Goal: Transaction & Acquisition: Purchase product/service

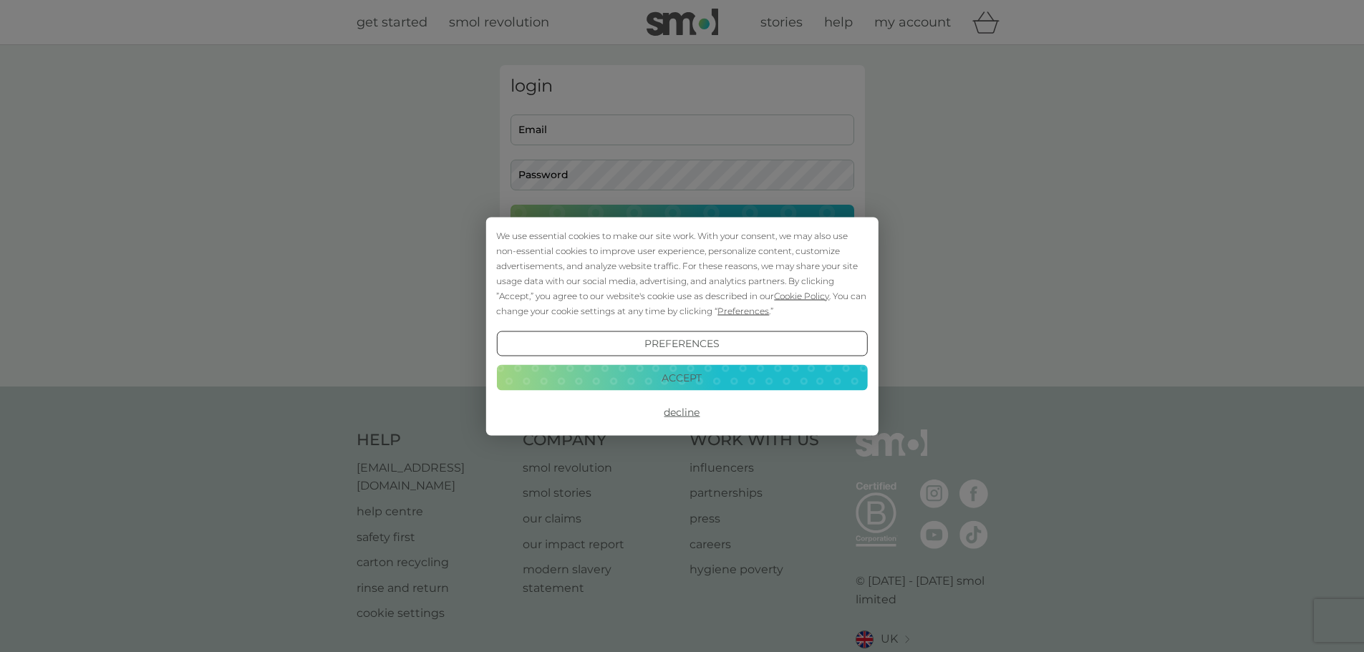
type input "powellja@pm.me"
drag, startPoint x: 690, startPoint y: 410, endPoint x: 702, endPoint y: 410, distance: 12.2
click at [690, 412] on button "Decline" at bounding box center [681, 413] width 371 height 26
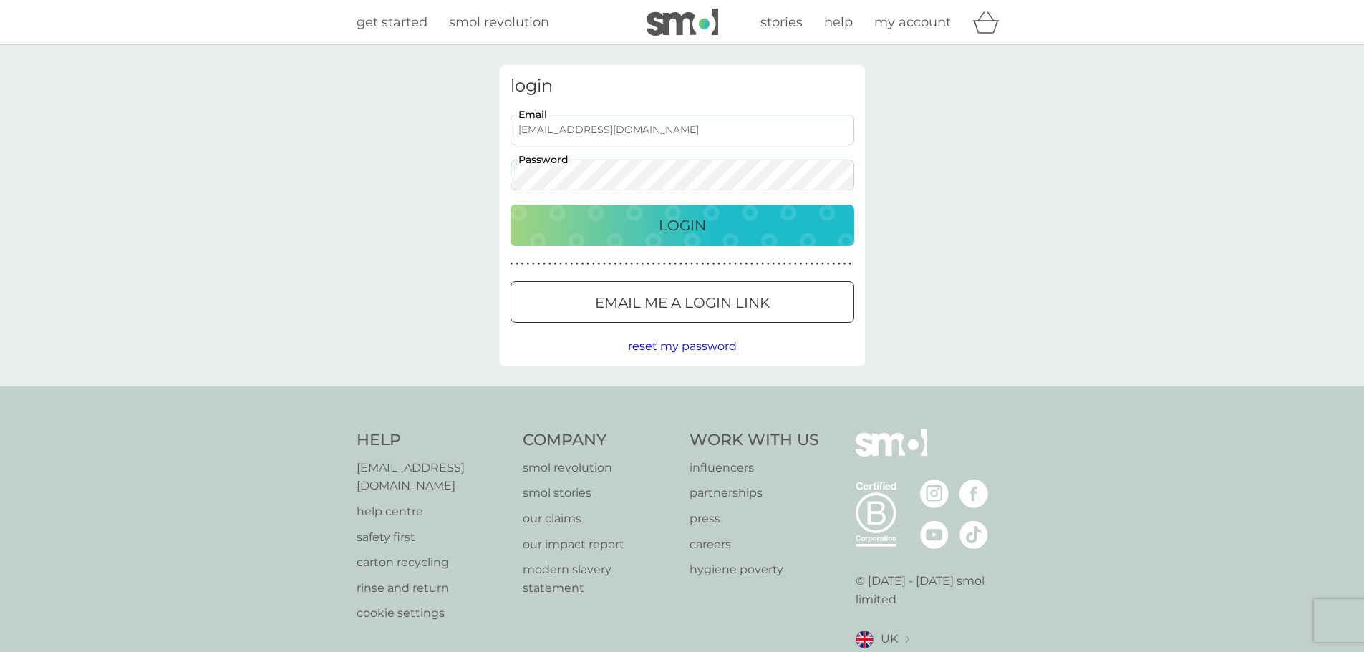
click at [668, 220] on p "Login" at bounding box center [682, 225] width 47 height 23
type input "[EMAIL_ADDRESS][DOMAIN_NAME]"
click at [697, 225] on p "Login" at bounding box center [682, 225] width 47 height 23
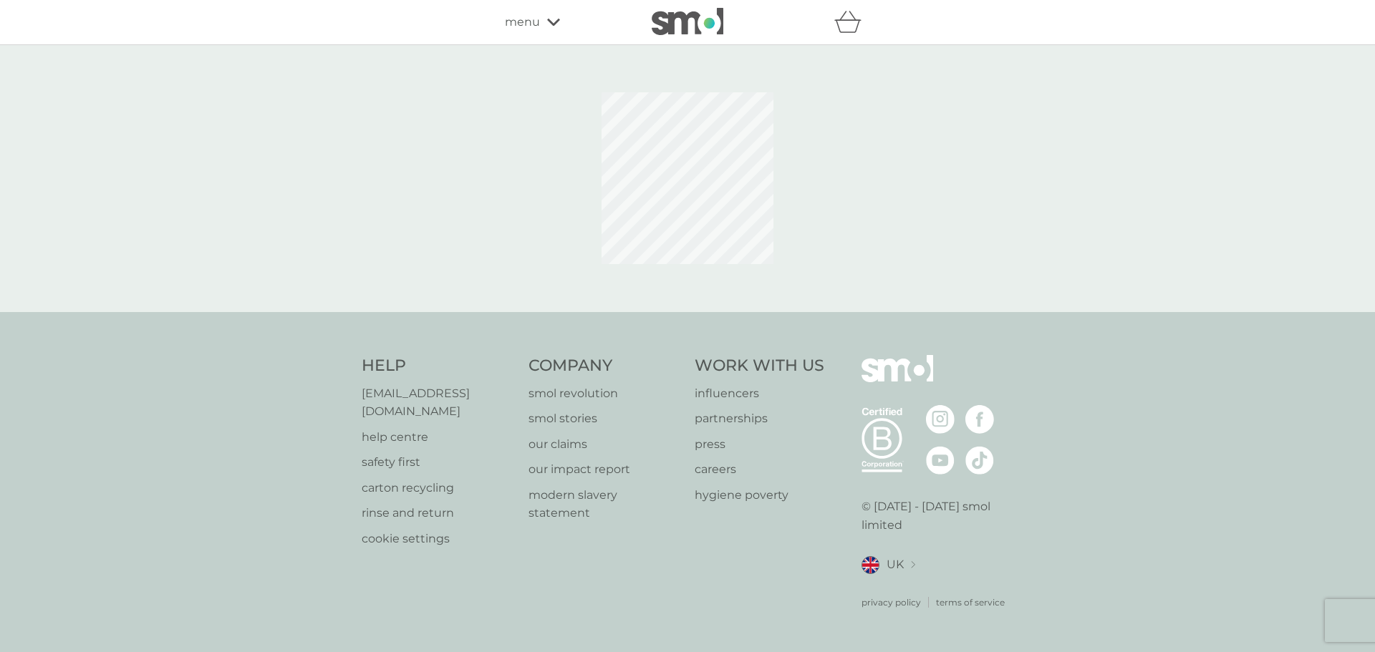
select select "112"
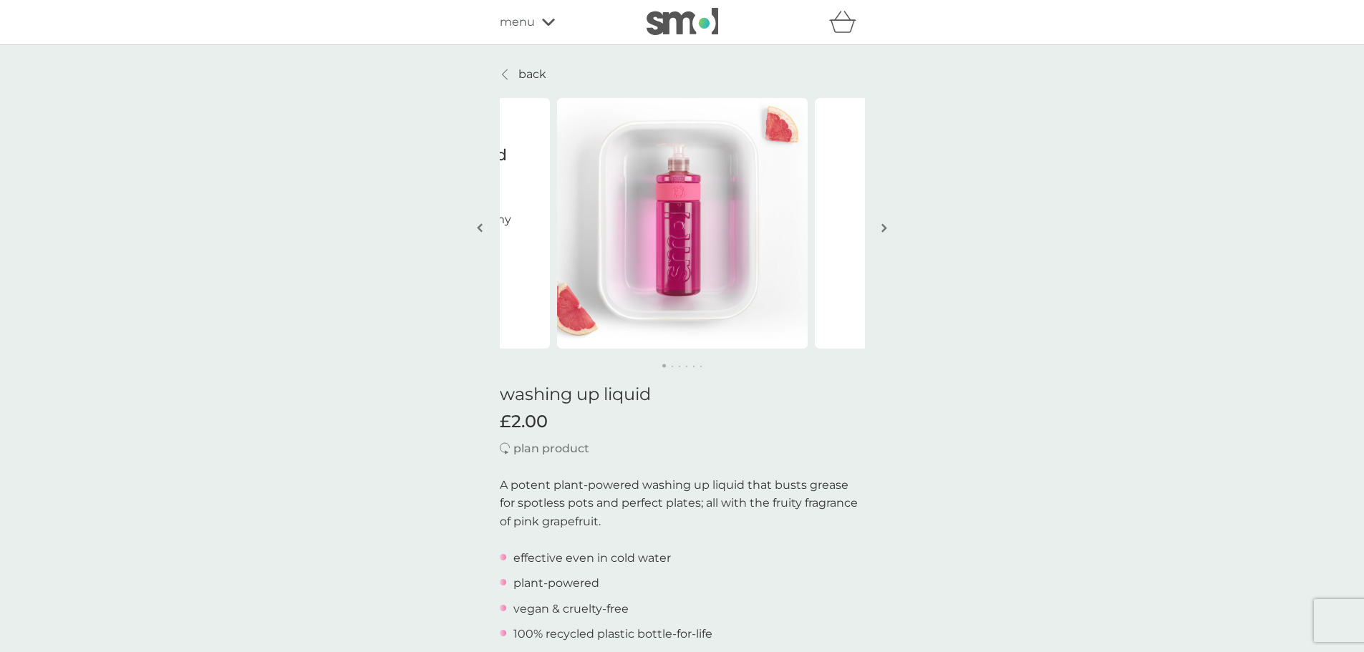
click at [887, 225] on img "button" at bounding box center [885, 228] width 6 height 11
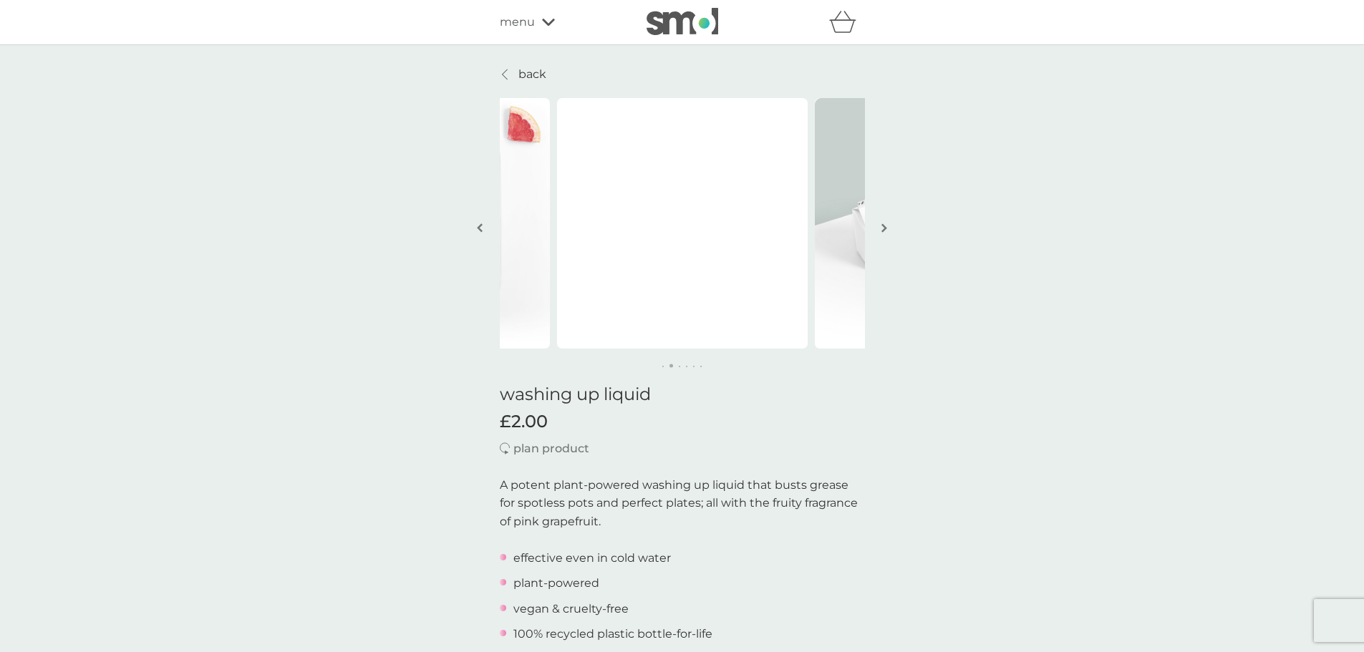
click at [884, 226] on img "button" at bounding box center [885, 228] width 6 height 11
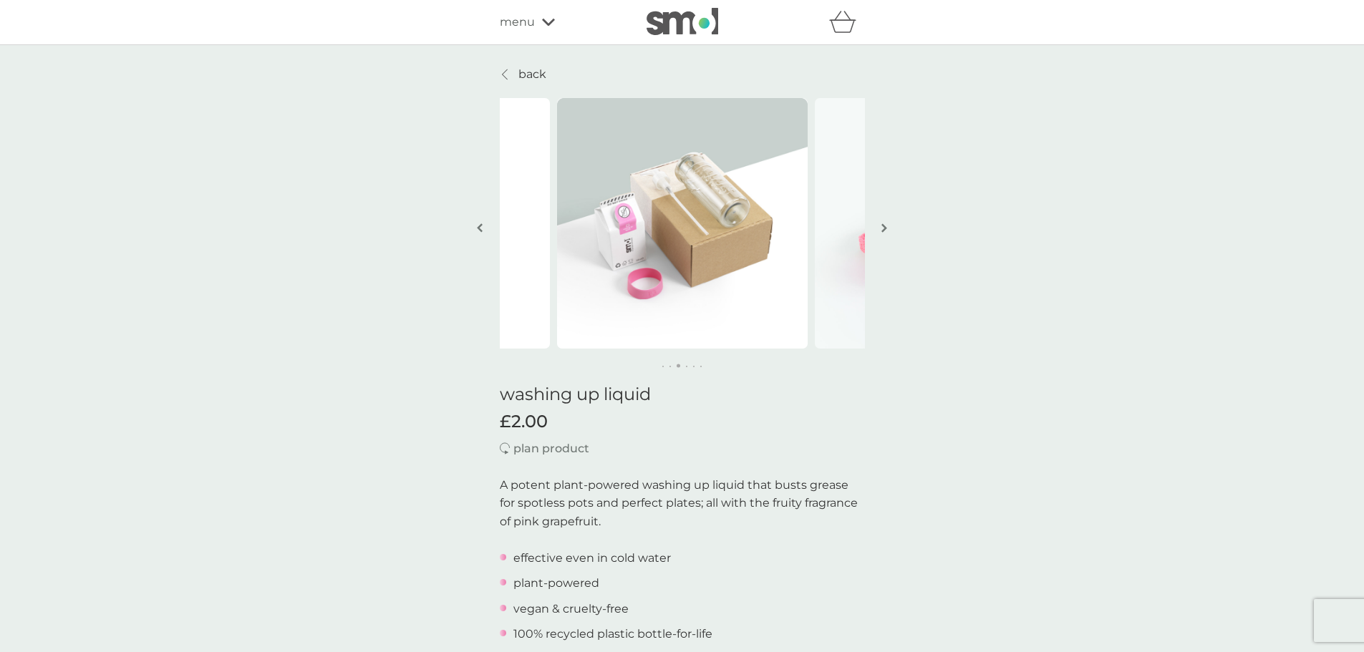
click at [882, 226] on img "button" at bounding box center [885, 228] width 6 height 11
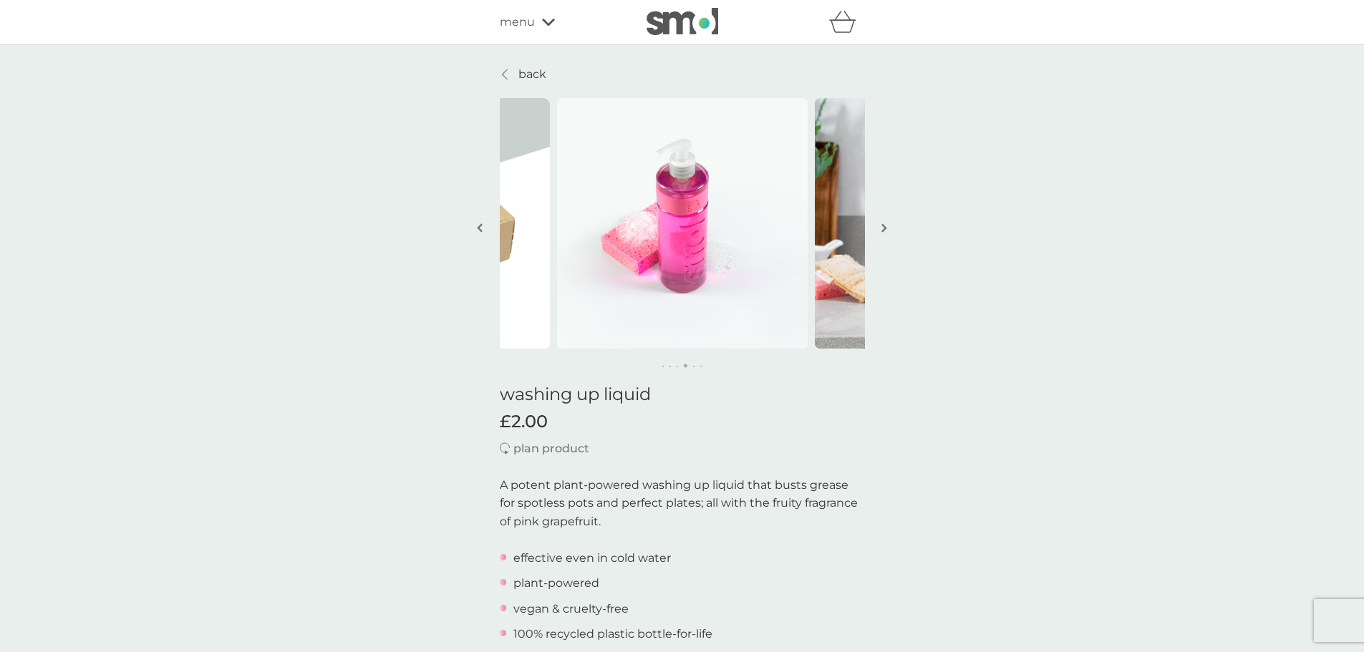
click at [881, 226] on button "button" at bounding box center [884, 229] width 11 height 72
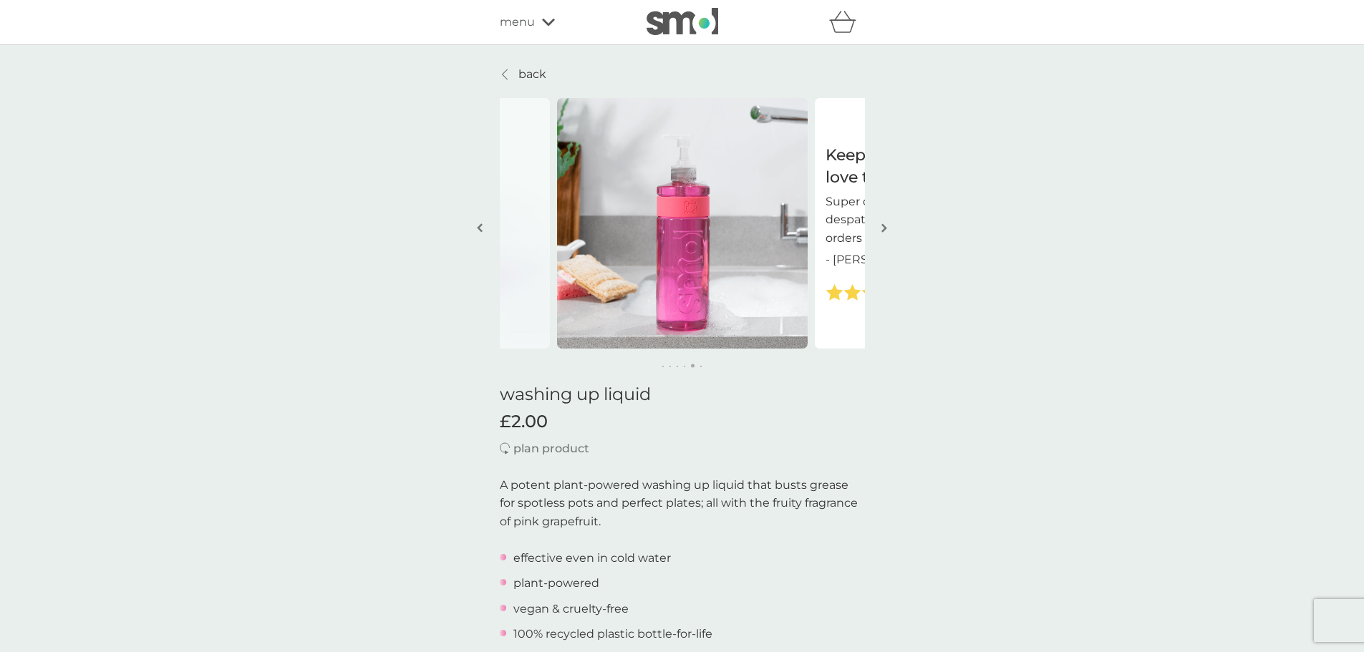
click at [881, 226] on button "button" at bounding box center [884, 229] width 11 height 72
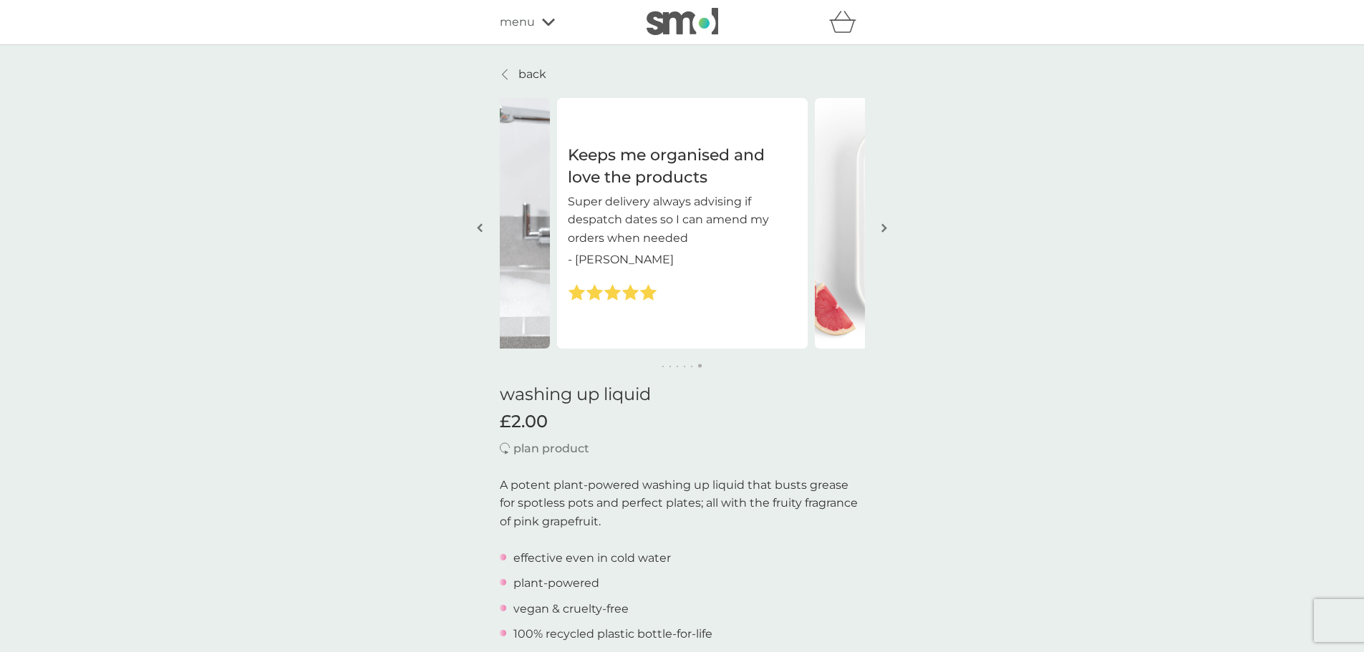
click at [879, 226] on button "button" at bounding box center [884, 229] width 11 height 72
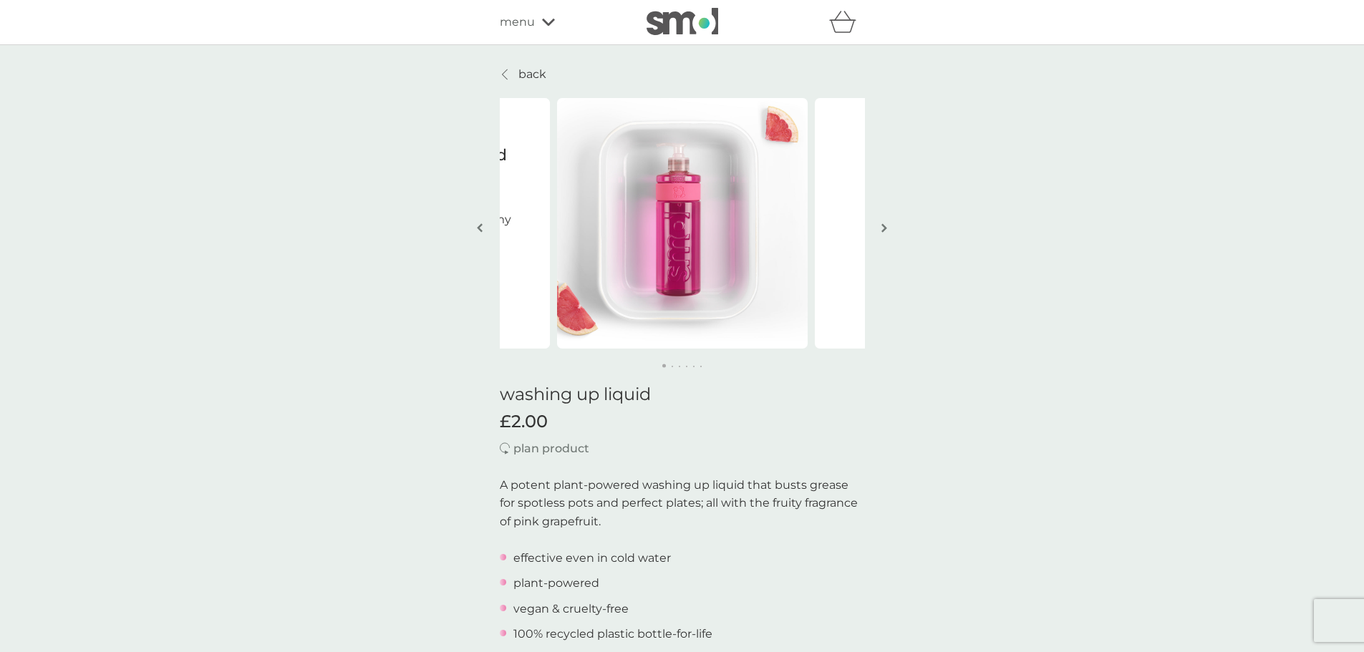
click at [879, 226] on button "button" at bounding box center [884, 229] width 11 height 72
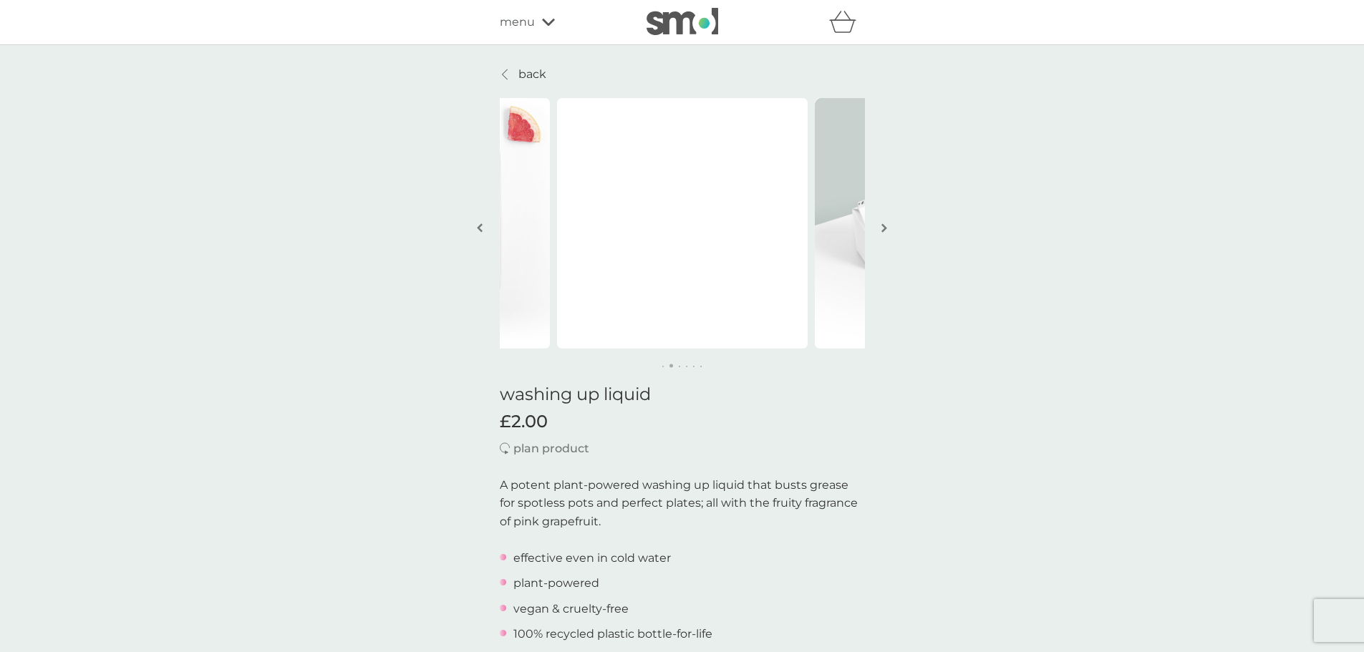
click at [879, 226] on button "button" at bounding box center [884, 229] width 11 height 72
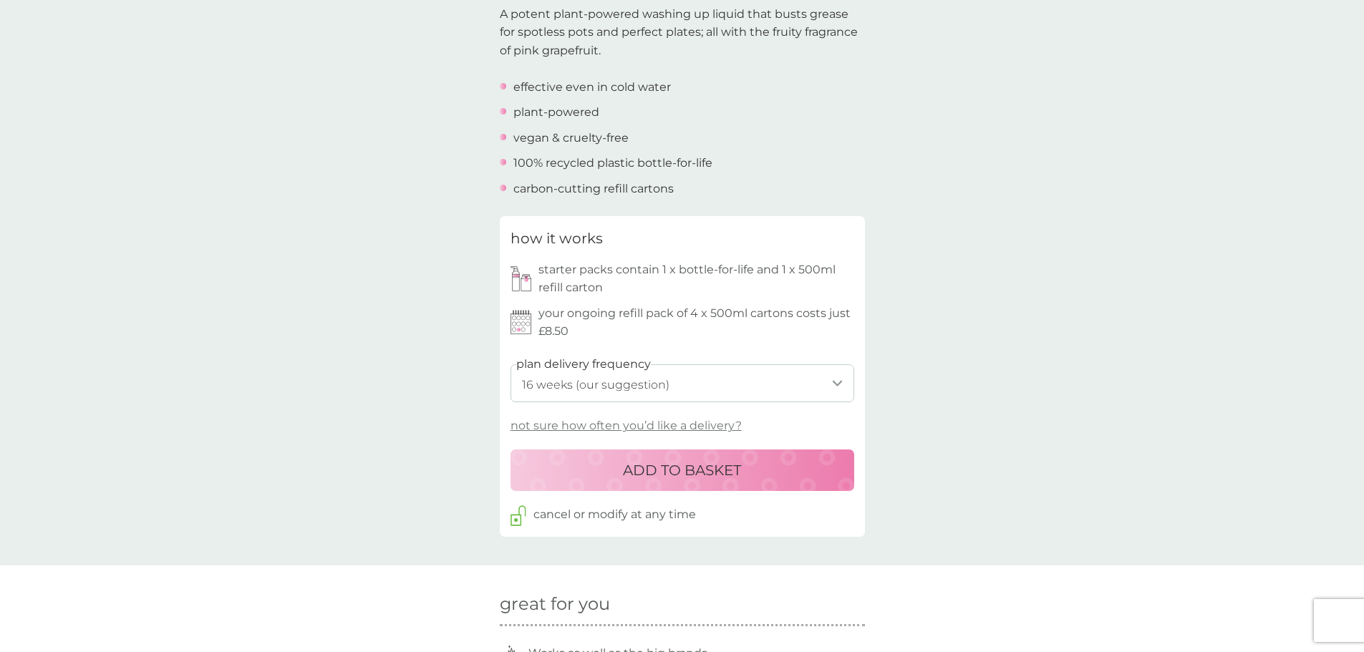
scroll to position [501, 0]
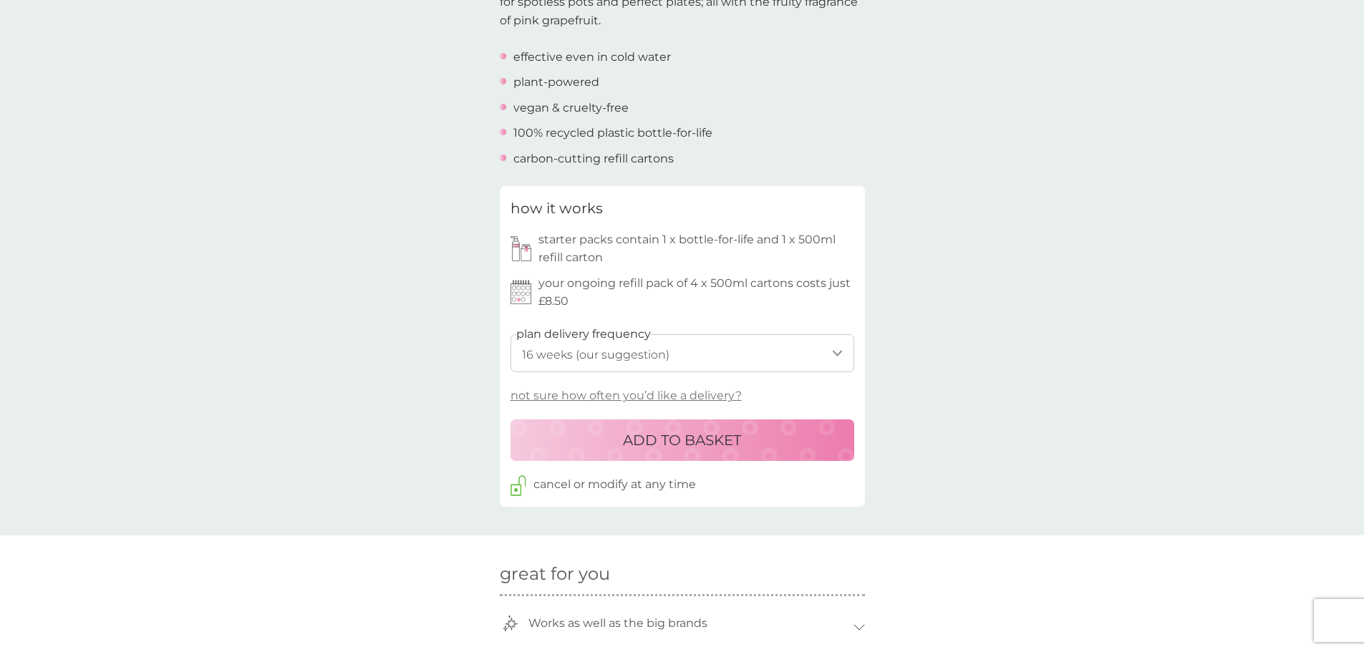
click at [684, 440] on p "ADD TO BASKET" at bounding box center [682, 440] width 118 height 23
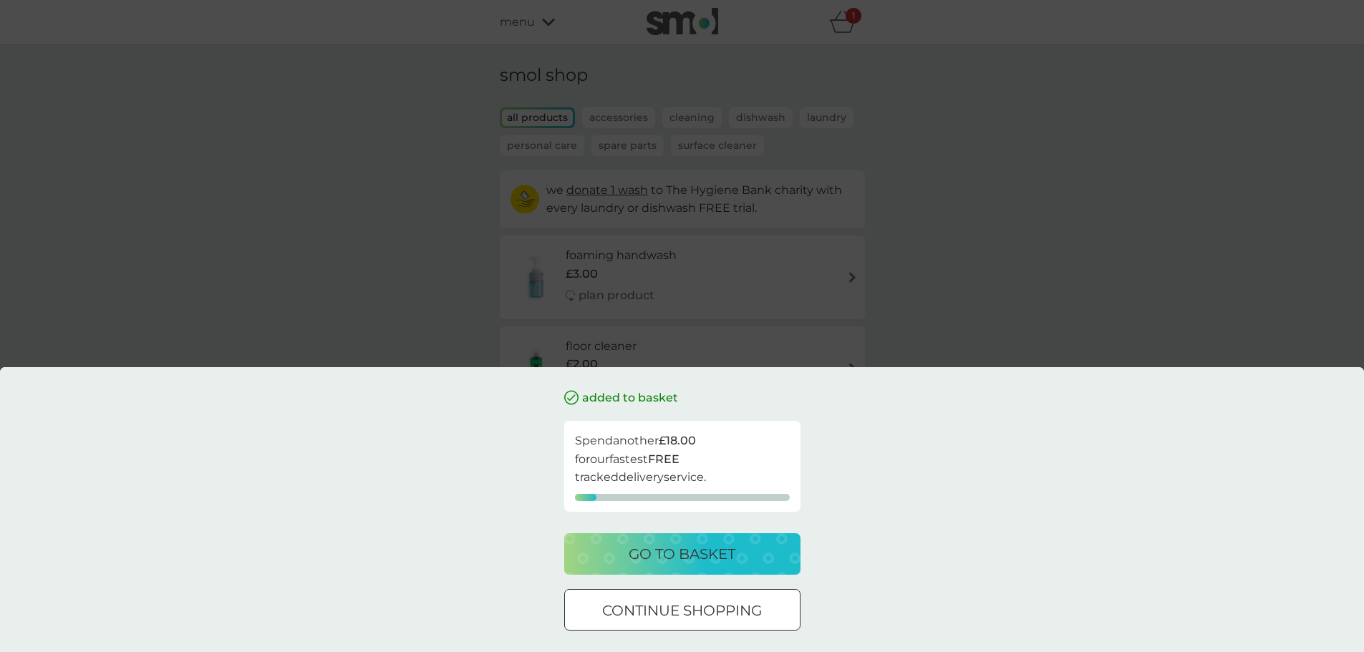
drag, startPoint x: 730, startPoint y: 603, endPoint x: 786, endPoint y: 555, distance: 74.2
click at [729, 599] on p "continue shopping" at bounding box center [682, 610] width 160 height 23
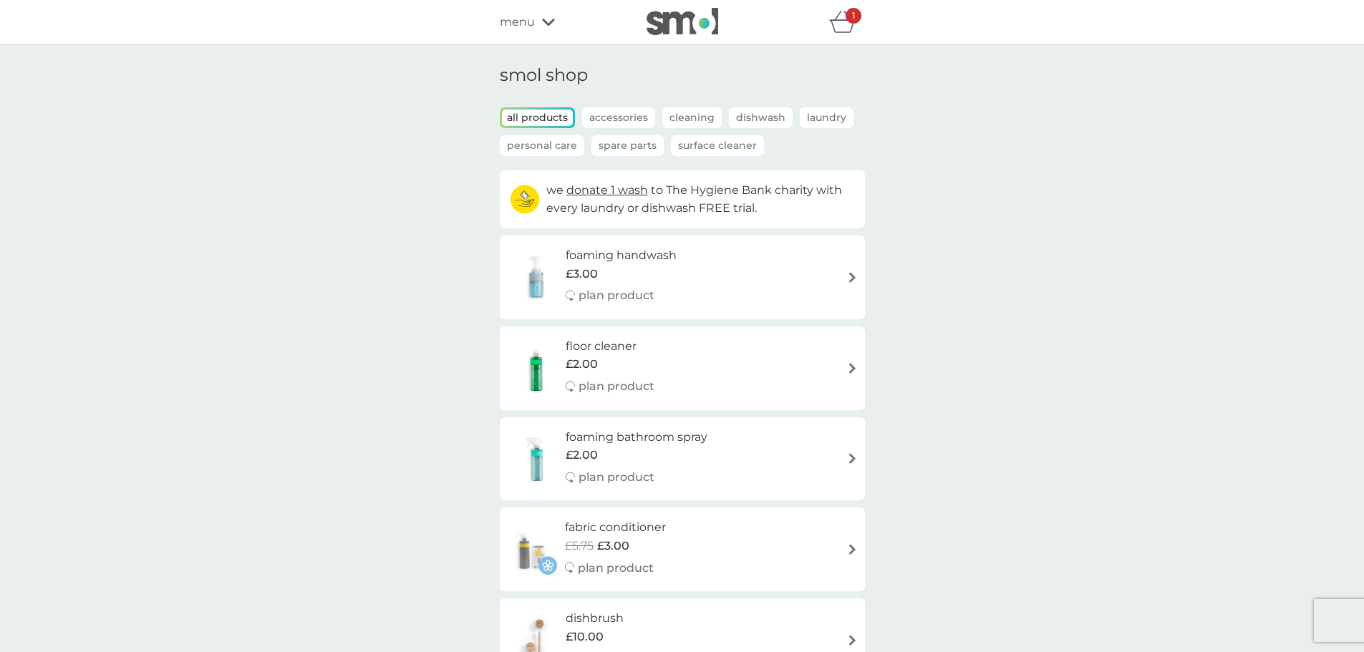
click at [518, 19] on span "menu" at bounding box center [517, 22] width 35 height 19
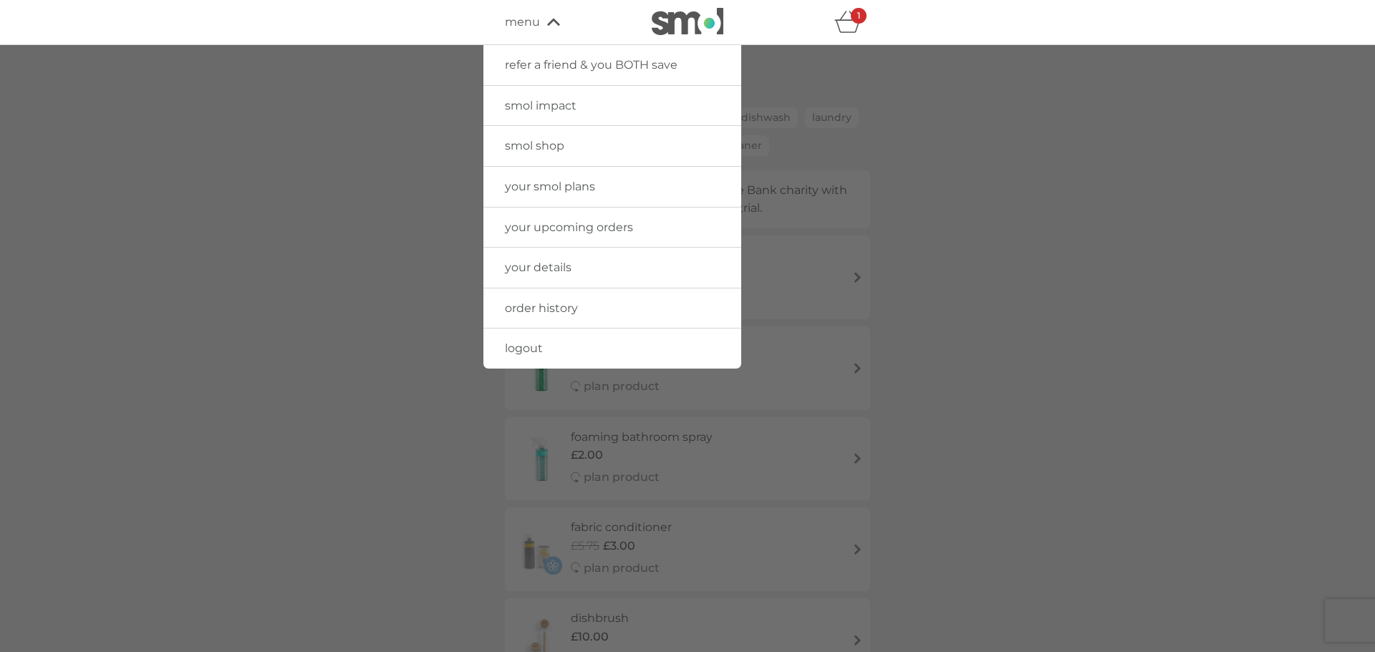
click at [1047, 357] on div at bounding box center [687, 371] width 1375 height 652
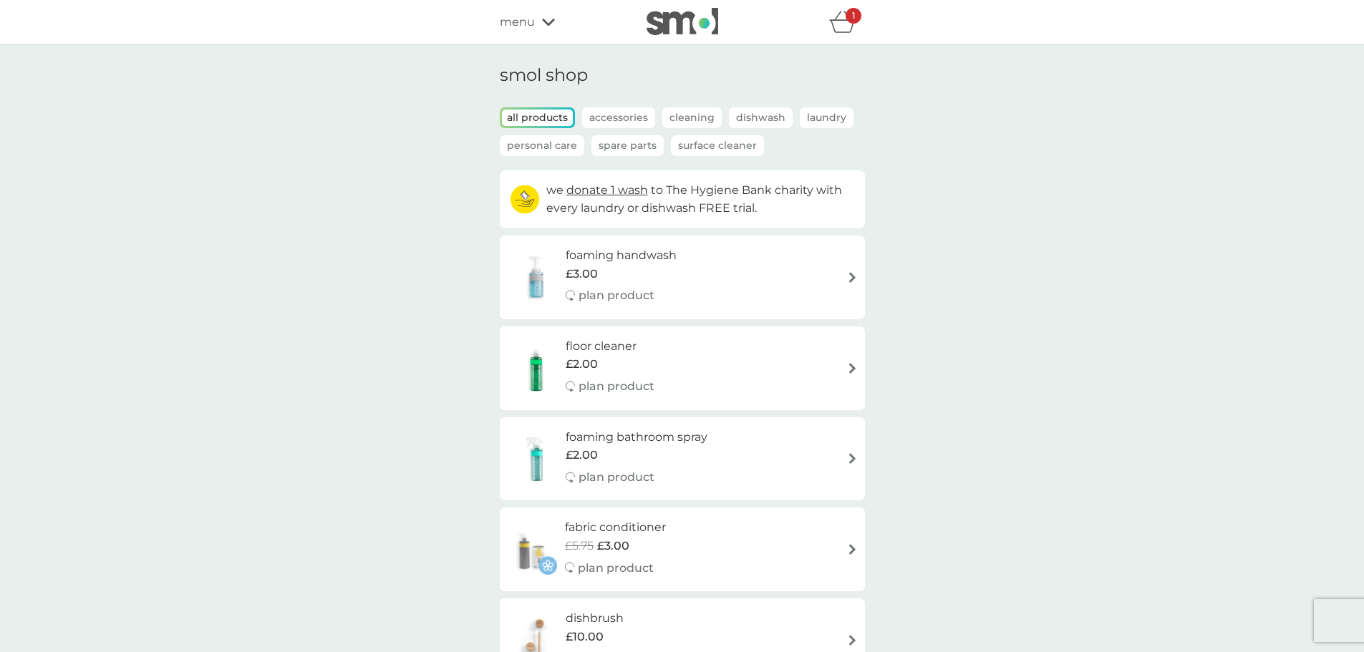
click at [597, 347] on h6 "floor cleaner" at bounding box center [610, 346] width 89 height 19
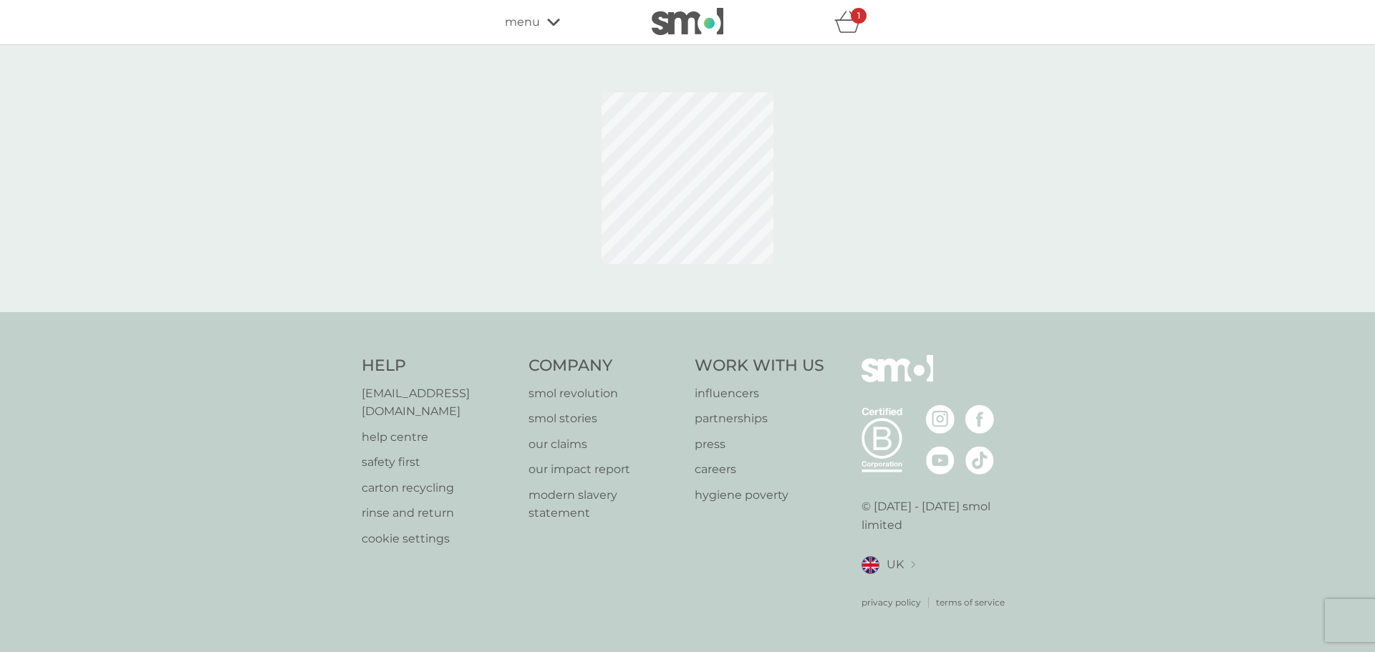
select select "84"
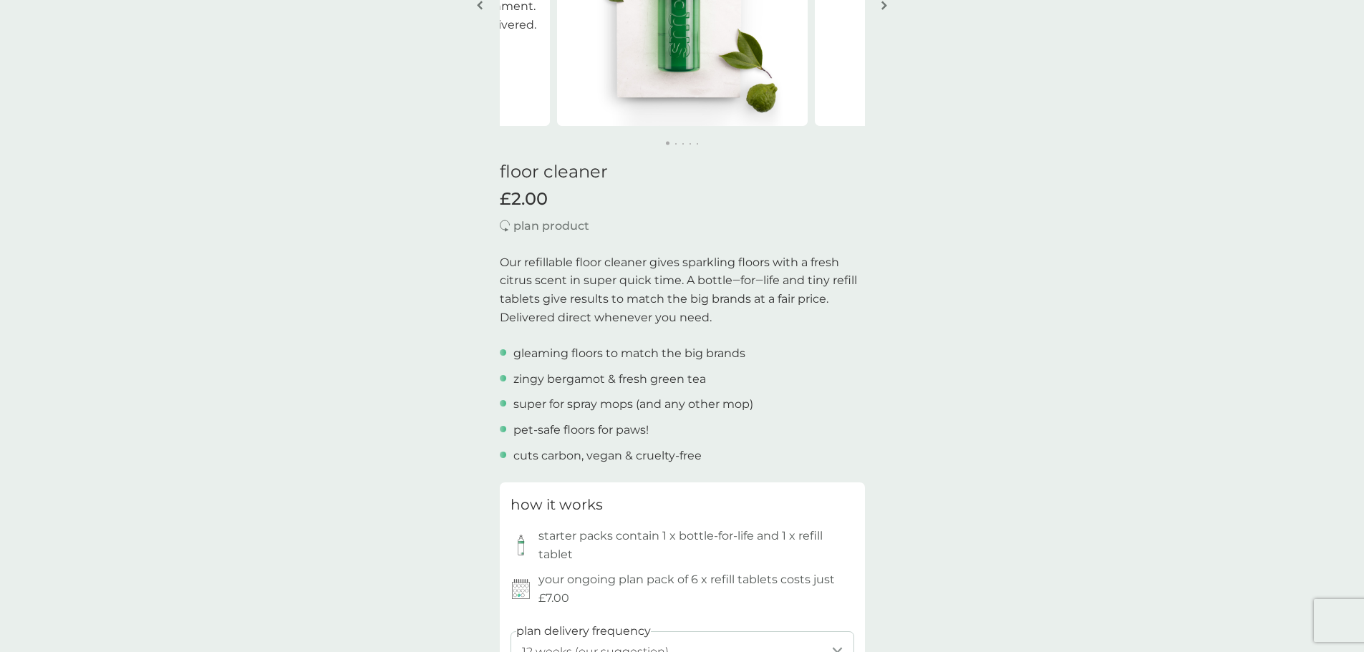
scroll to position [430, 0]
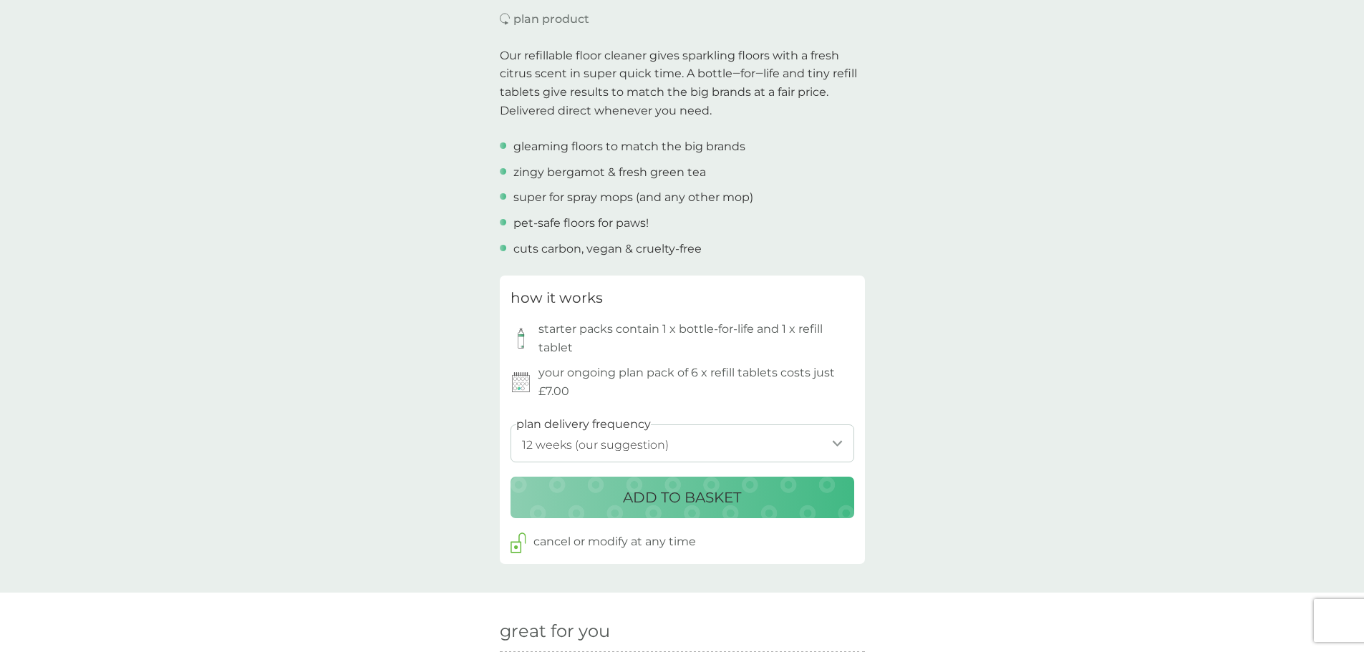
click at [698, 498] on p "ADD TO BASKET" at bounding box center [682, 497] width 118 height 23
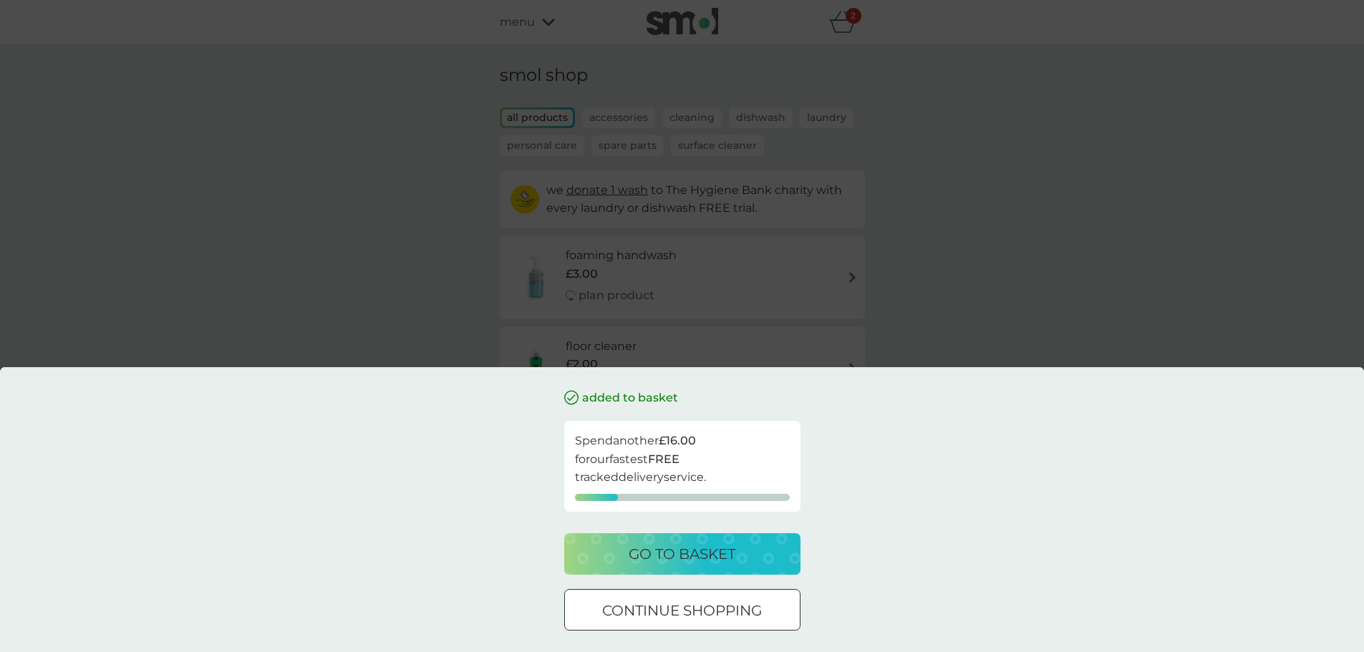
drag, startPoint x: 713, startPoint y: 616, endPoint x: 766, endPoint y: 593, distance: 57.7
click at [713, 614] on p "continue shopping" at bounding box center [682, 610] width 160 height 23
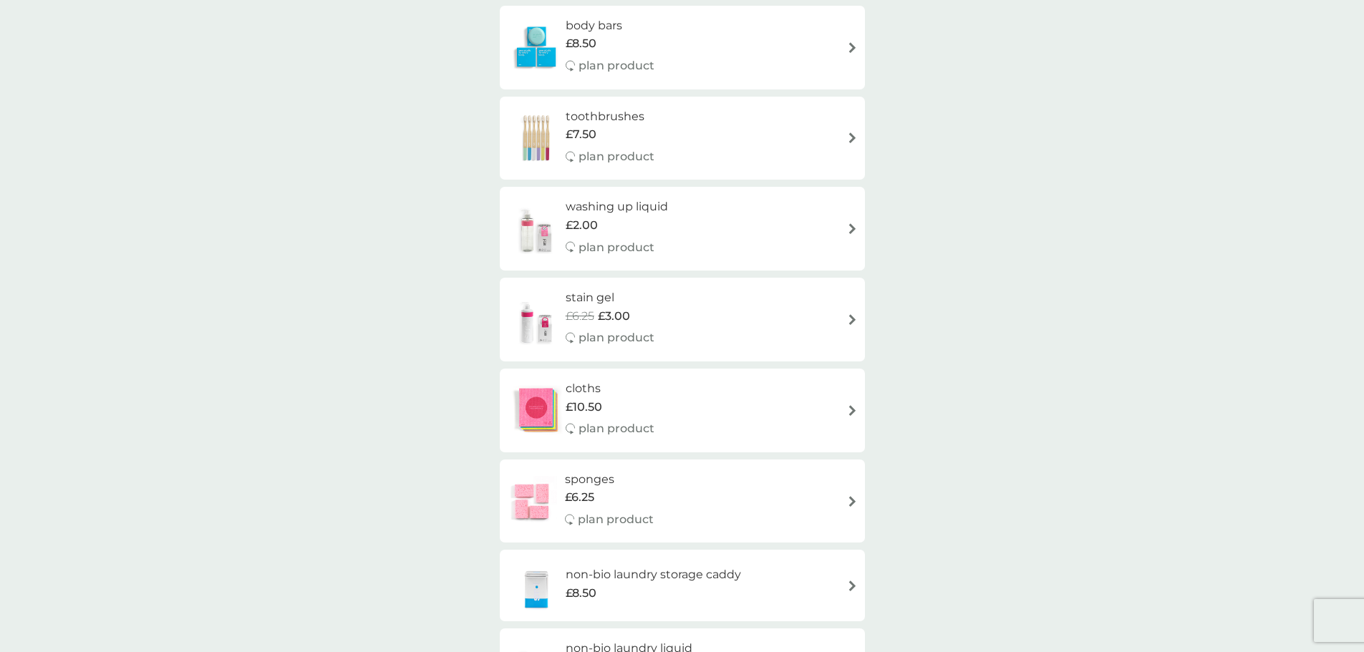
scroll to position [1217, 0]
click at [578, 300] on h6 "stain gel" at bounding box center [610, 297] width 89 height 19
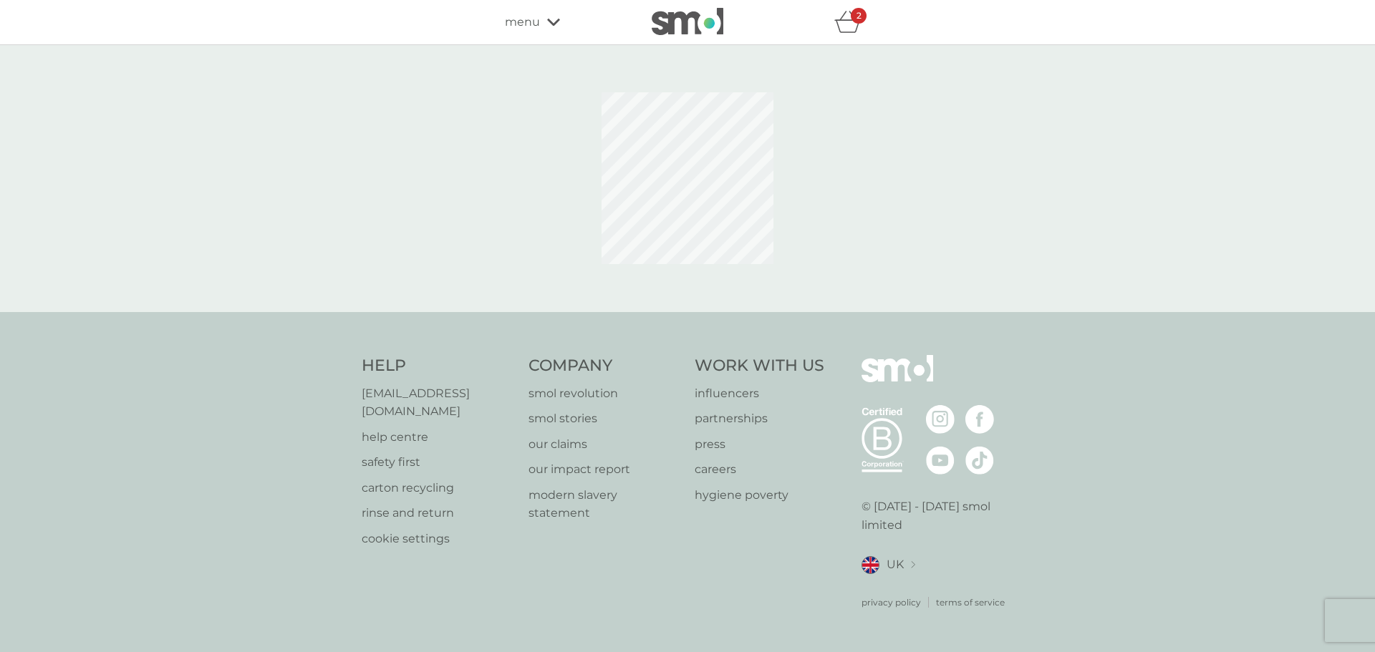
select select "182"
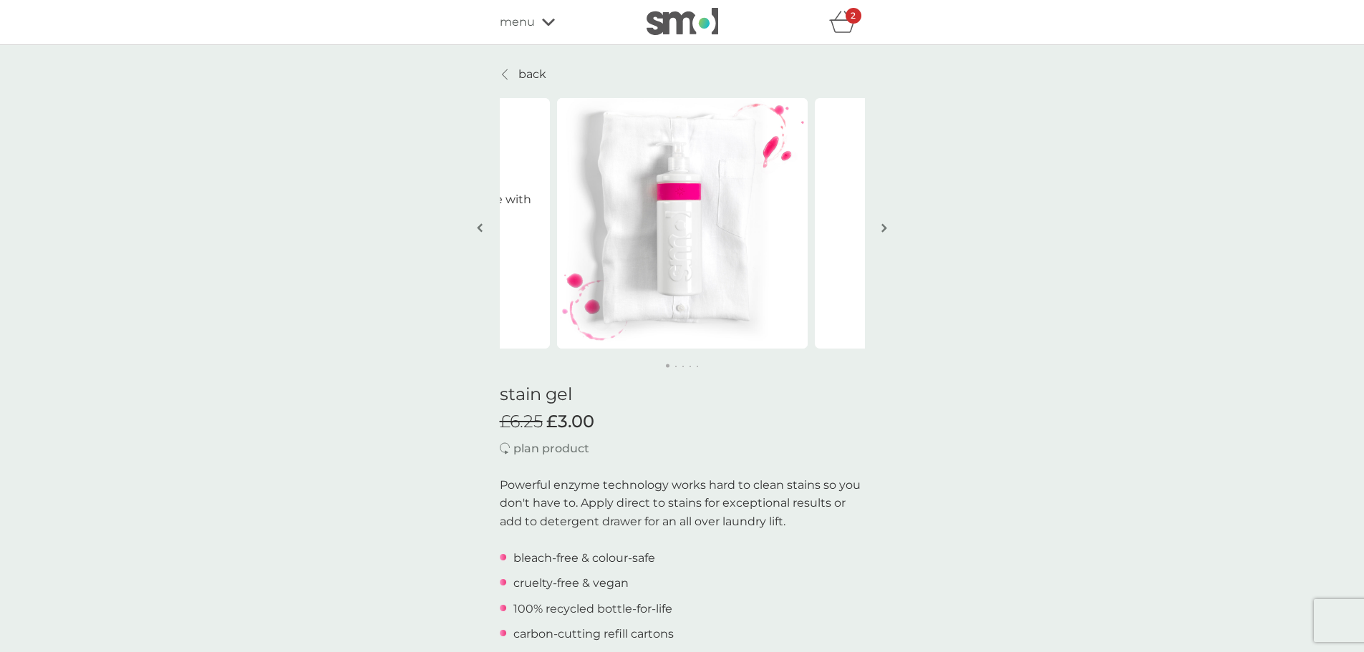
click at [879, 224] on button "button" at bounding box center [884, 229] width 11 height 72
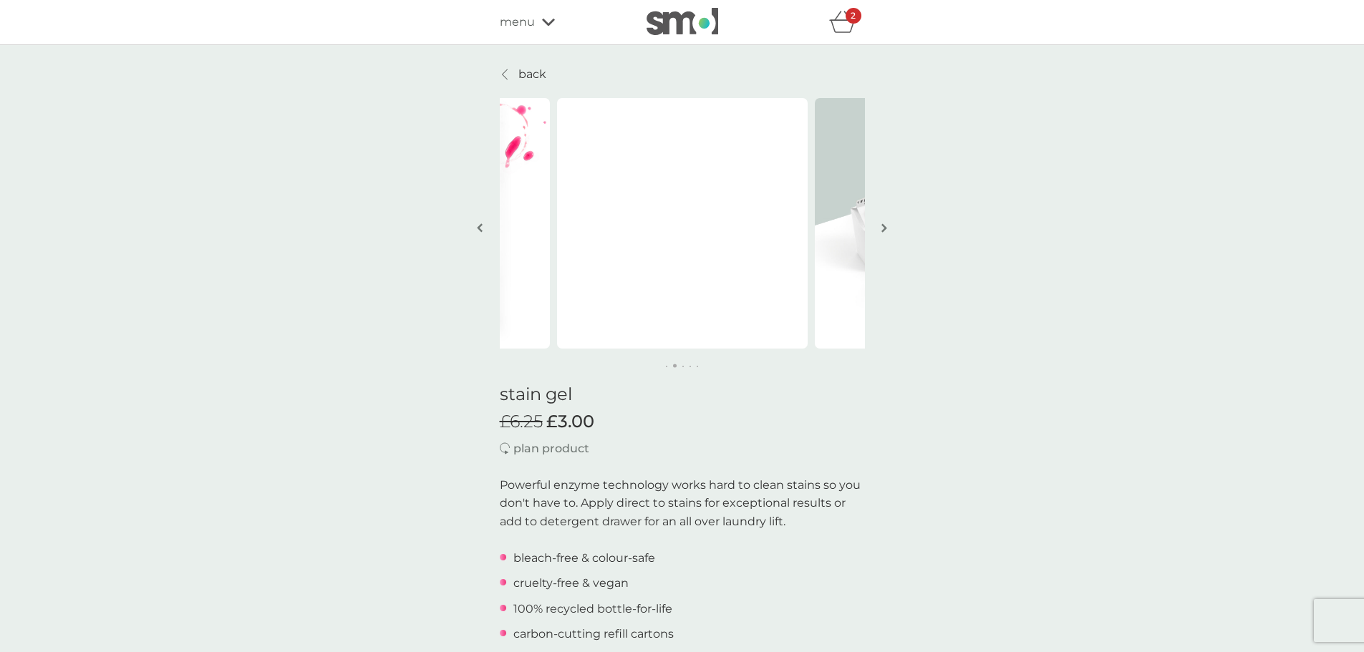
click at [879, 224] on button "button" at bounding box center [884, 229] width 11 height 72
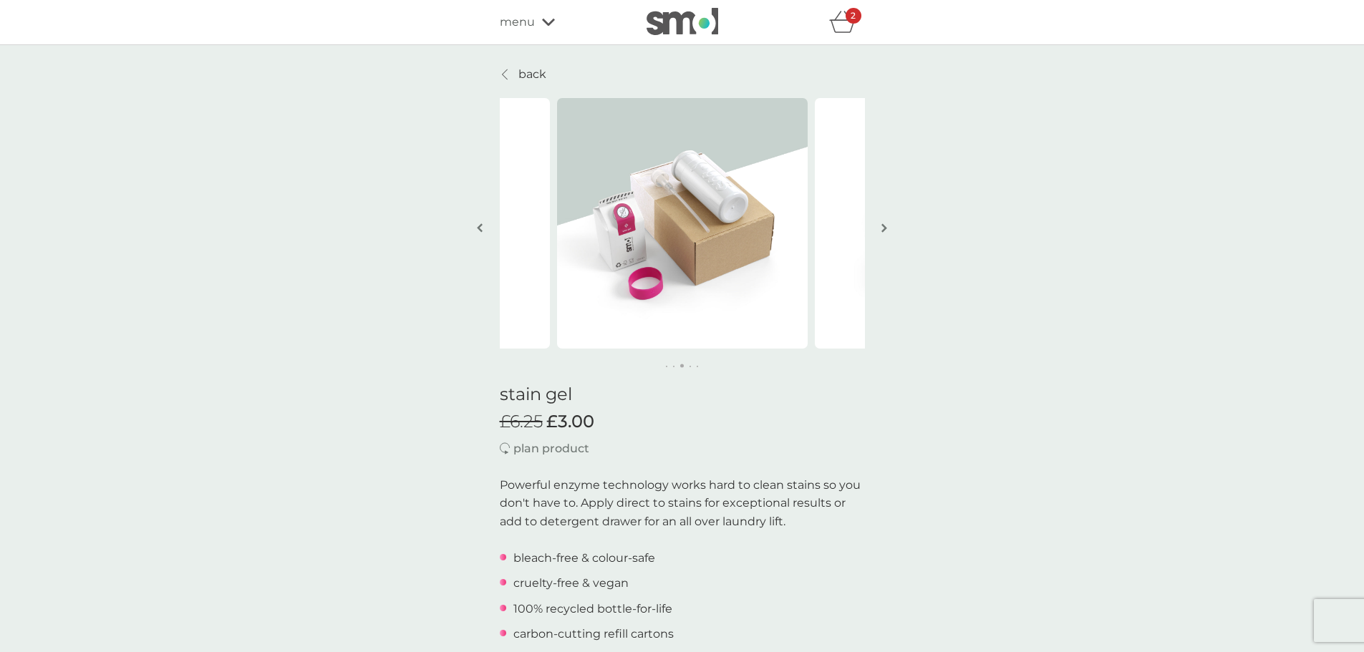
click at [513, 76] on link "back" at bounding box center [523, 74] width 47 height 19
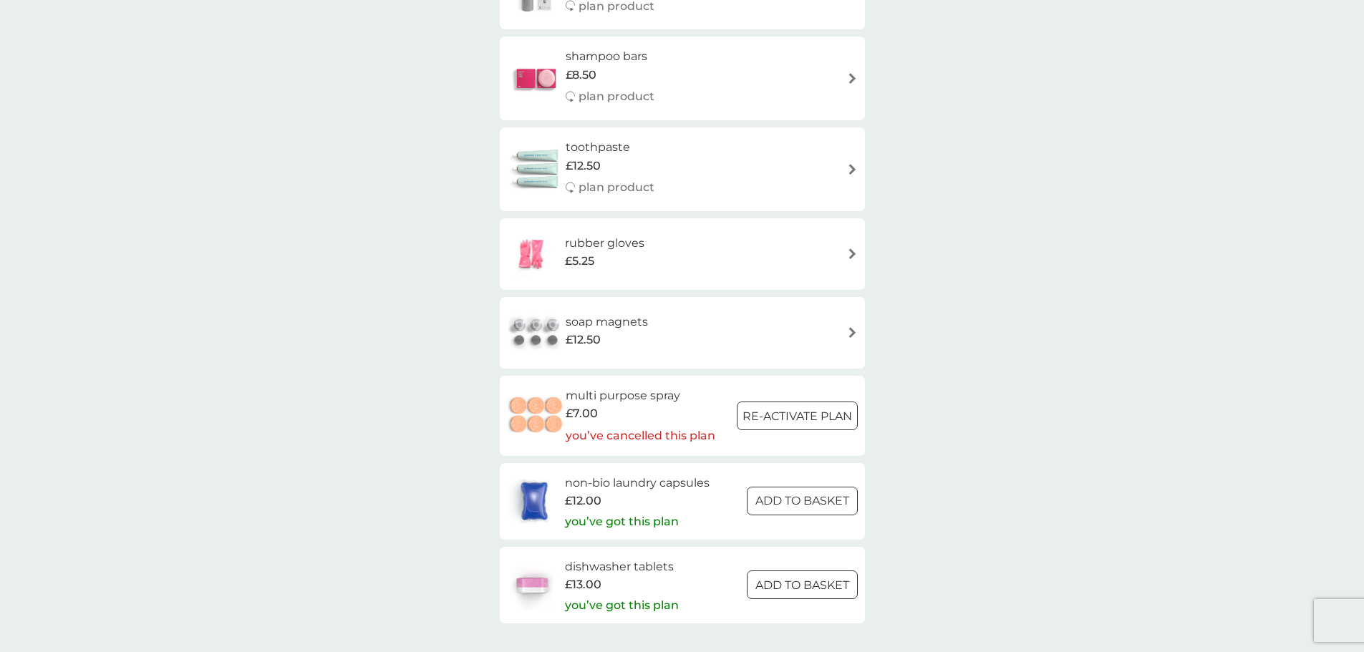
scroll to position [1933, 0]
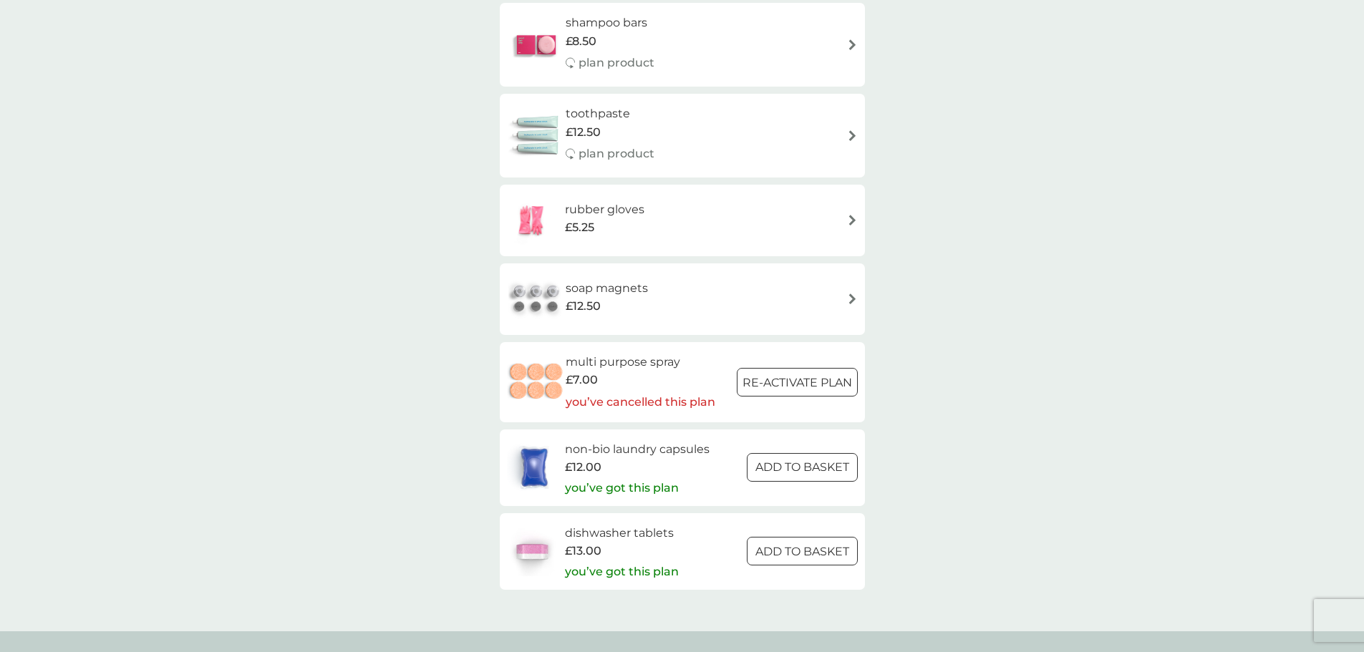
click at [602, 288] on h6 "soap magnets" at bounding box center [607, 288] width 82 height 19
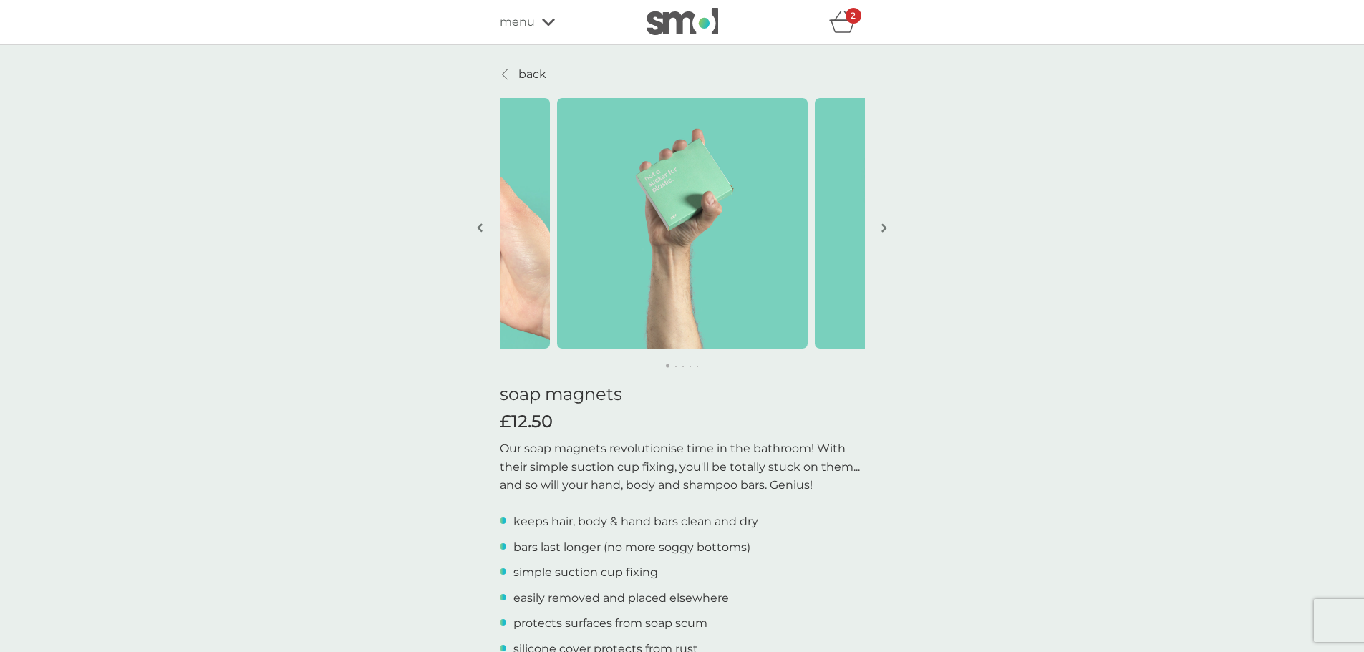
click at [884, 221] on button "button" at bounding box center [884, 229] width 11 height 72
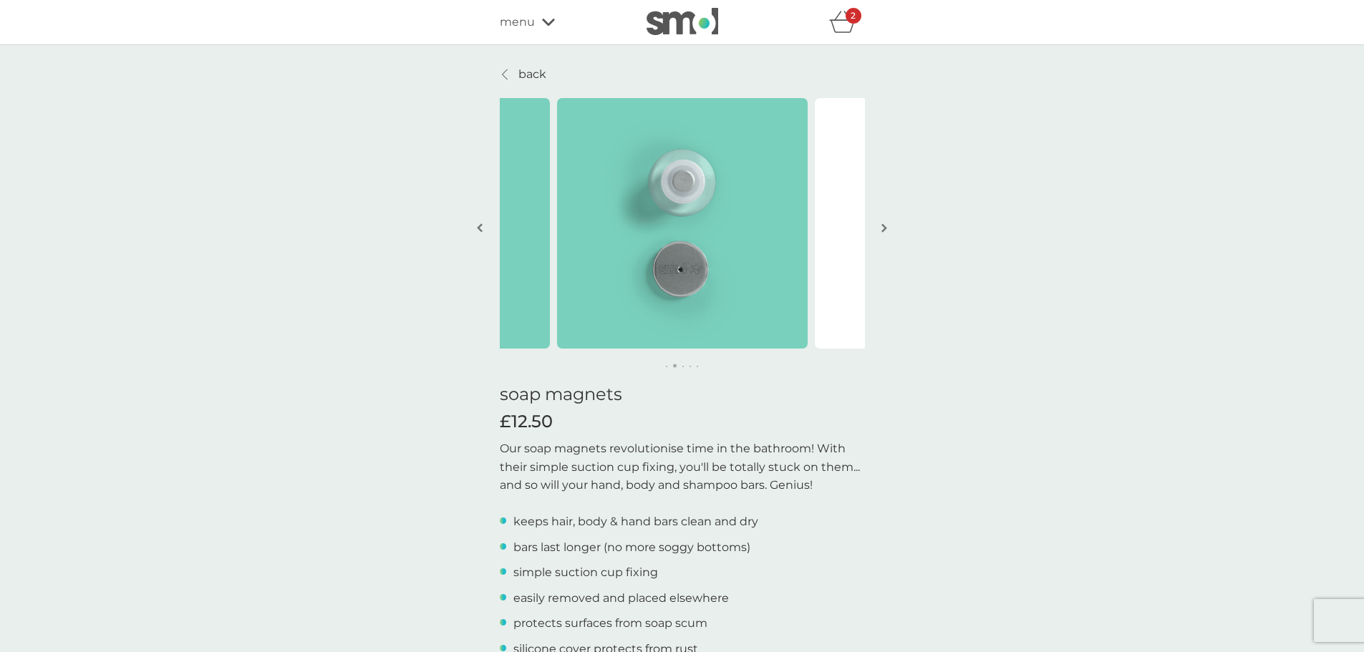
click at [882, 222] on button "button" at bounding box center [884, 229] width 11 height 72
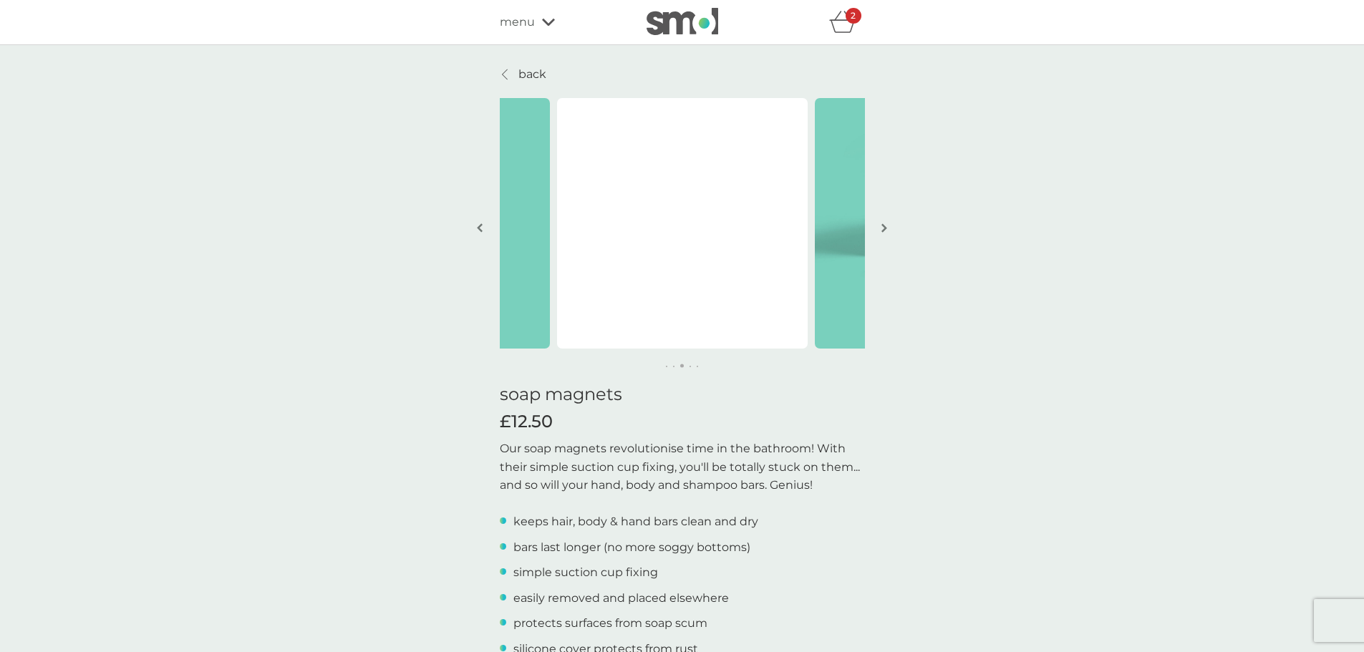
click at [882, 222] on button "button" at bounding box center [884, 229] width 11 height 72
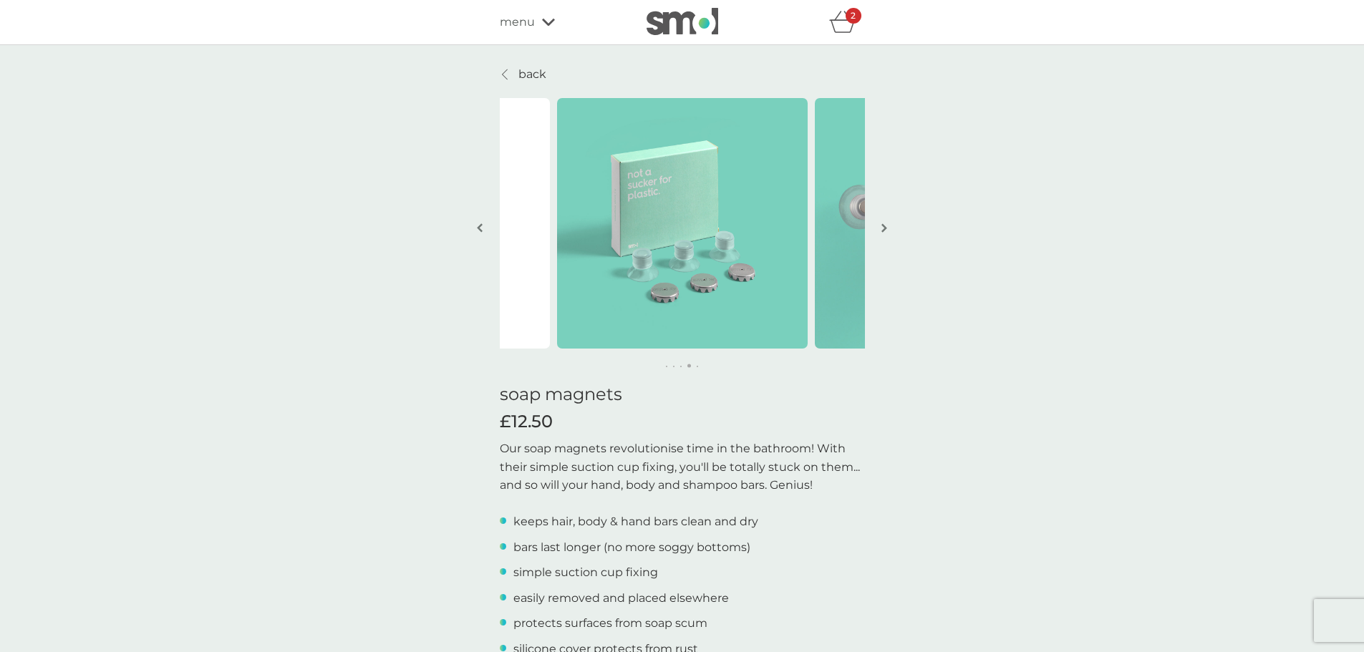
click at [882, 222] on button "button" at bounding box center [884, 229] width 11 height 72
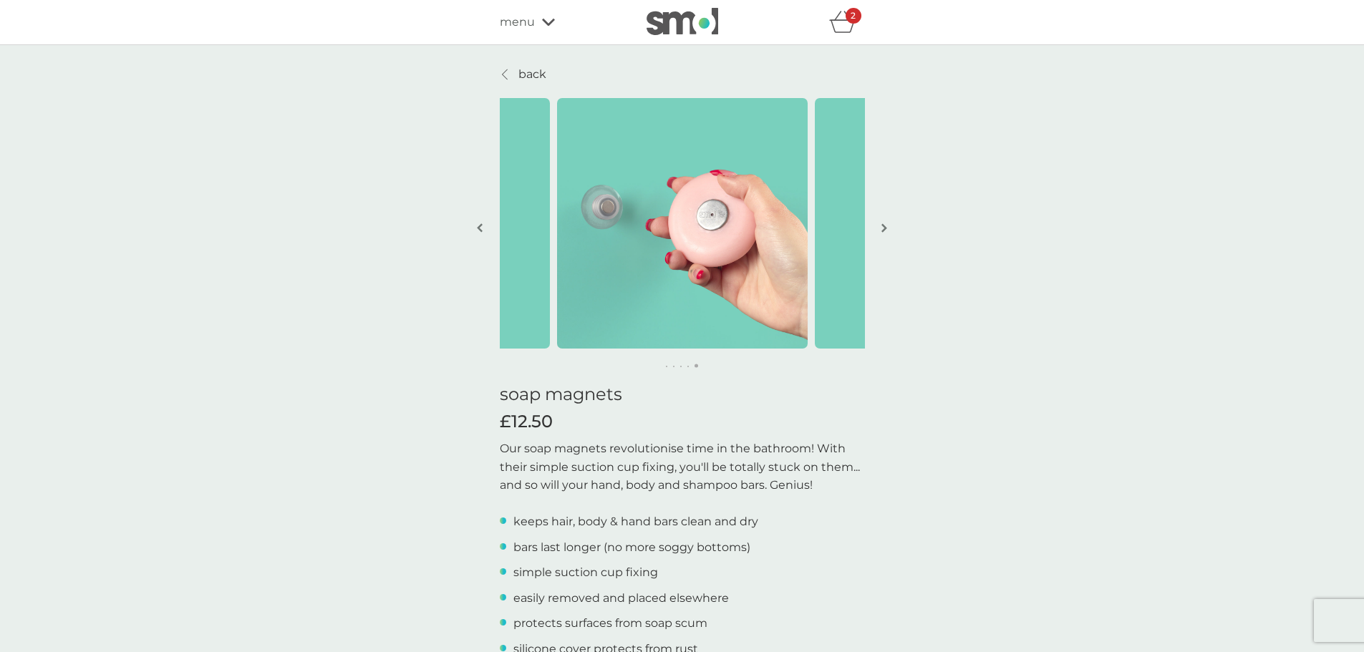
click at [882, 222] on button "button" at bounding box center [884, 229] width 11 height 72
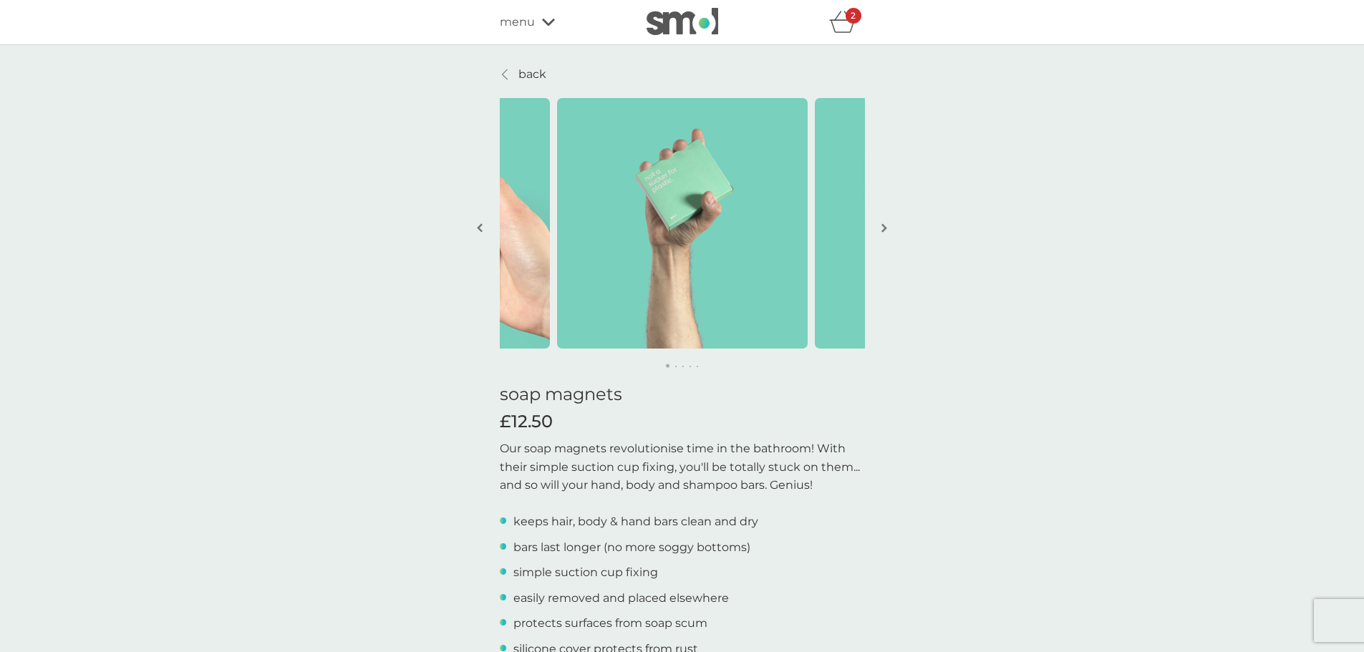
click at [882, 222] on button "button" at bounding box center [884, 229] width 11 height 72
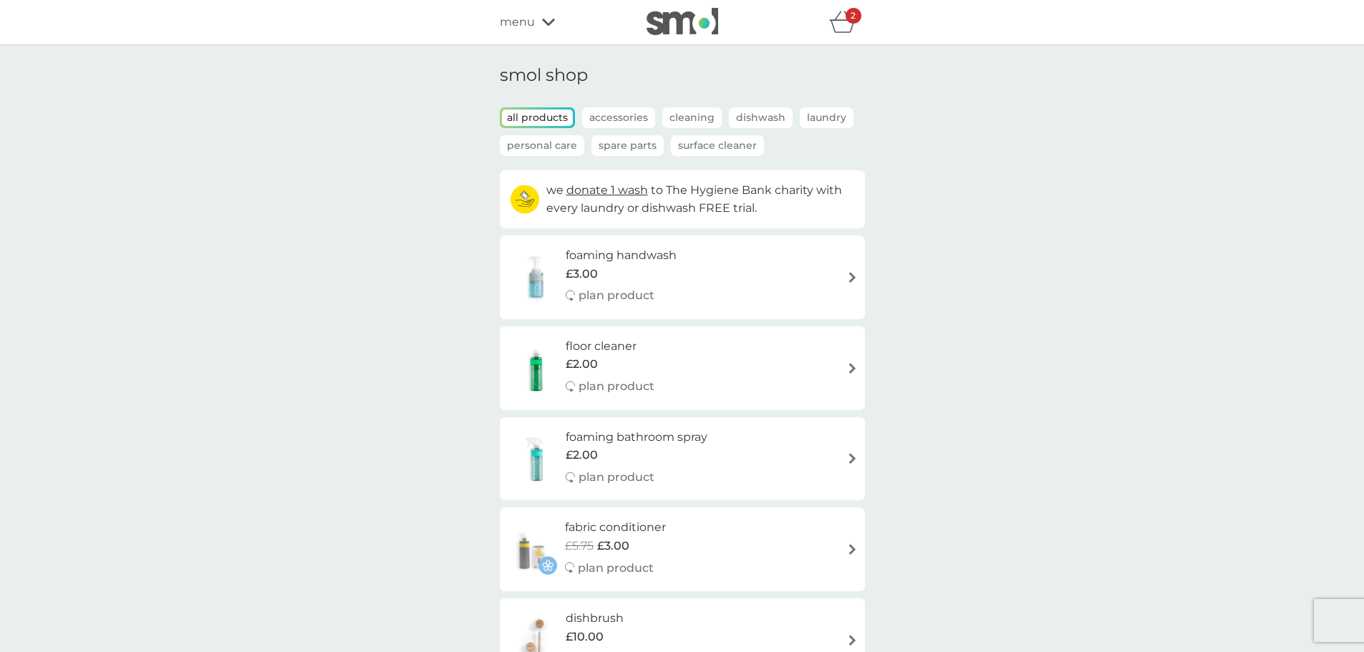
click at [520, 29] on span "menu" at bounding box center [517, 22] width 35 height 19
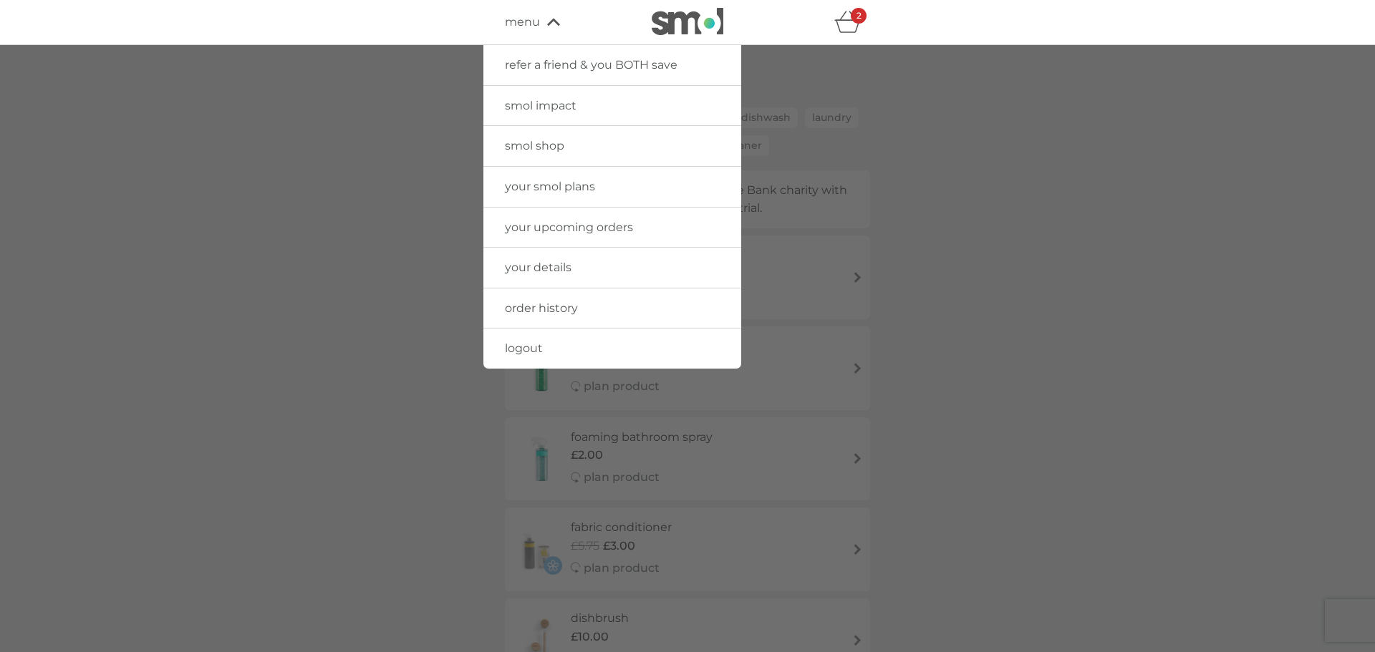
click at [552, 191] on span "your smol plans" at bounding box center [550, 187] width 90 height 14
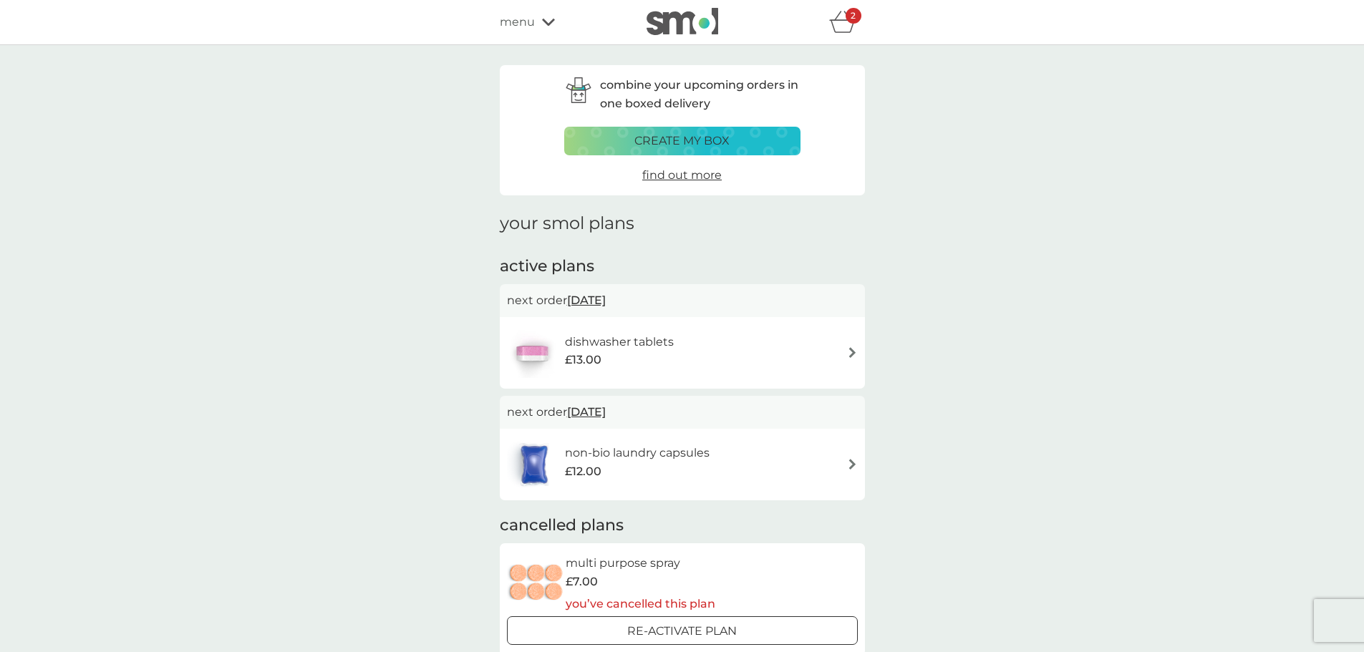
click at [841, 26] on icon "basket" at bounding box center [842, 22] width 27 height 22
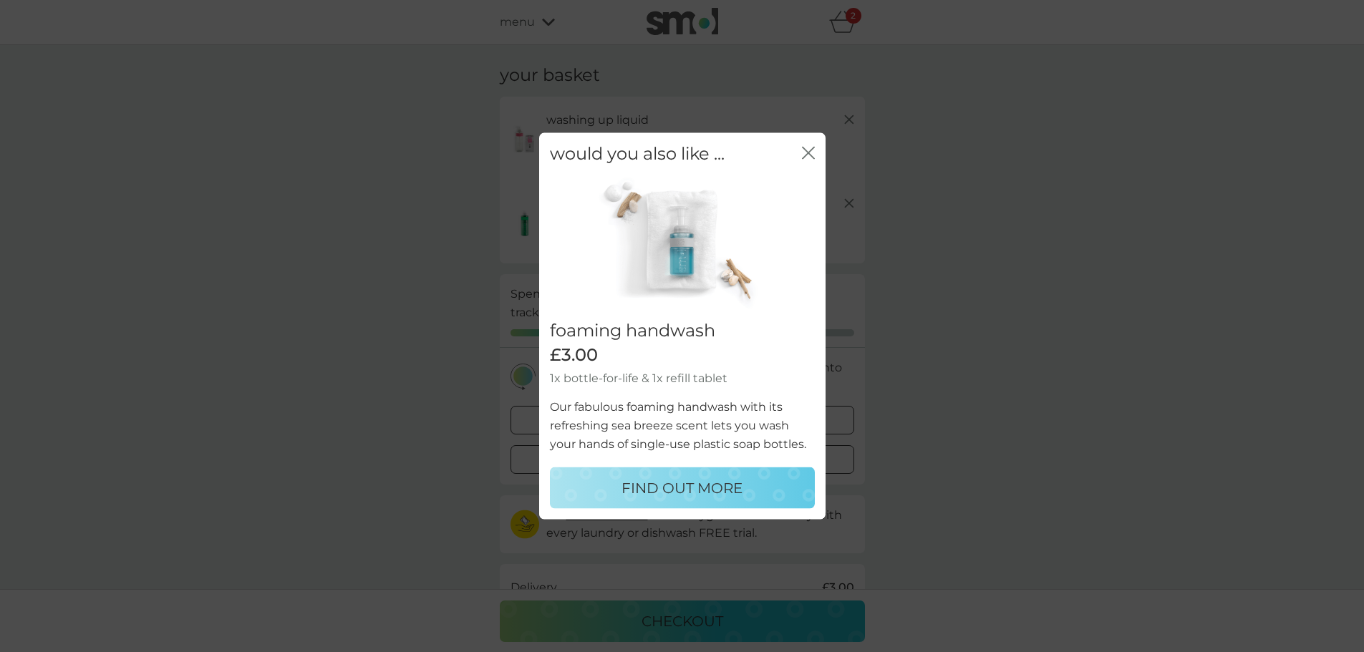
click at [804, 147] on icon "close" at bounding box center [808, 152] width 13 height 13
